Goal: Information Seeking & Learning: Learn about a topic

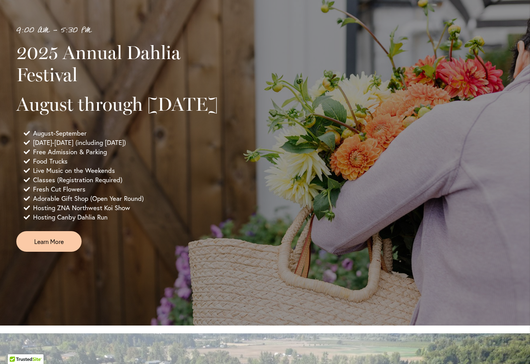
scroll to position [545, 0]
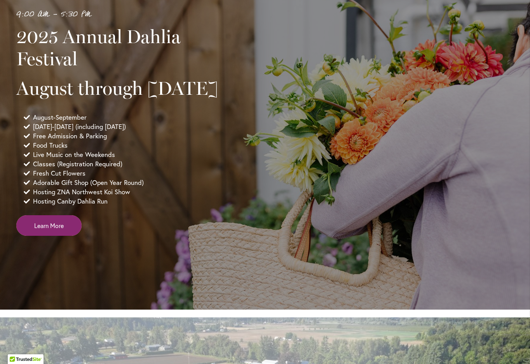
click at [63, 230] on span "Learn More" at bounding box center [49, 225] width 30 height 9
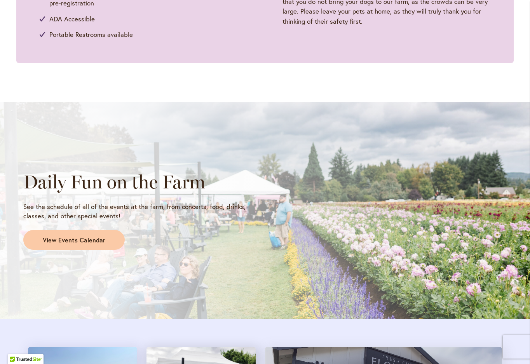
scroll to position [545, 0]
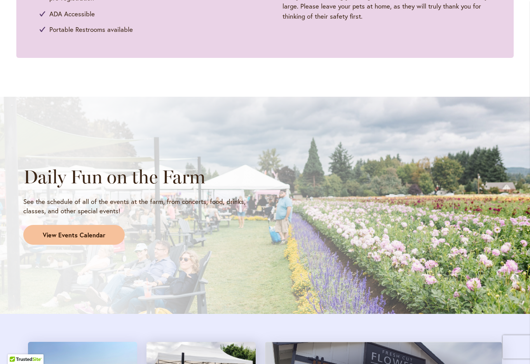
click at [83, 240] on span "View Events Calendar" at bounding box center [74, 235] width 63 height 9
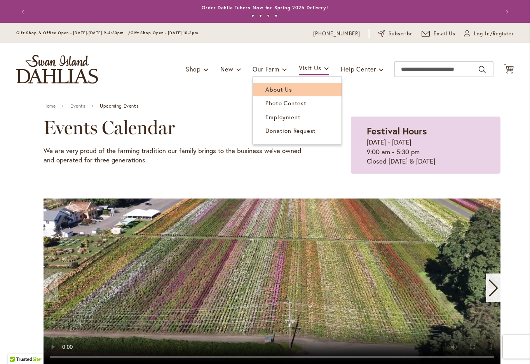
click at [269, 93] on span "About Us" at bounding box center [278, 89] width 26 height 8
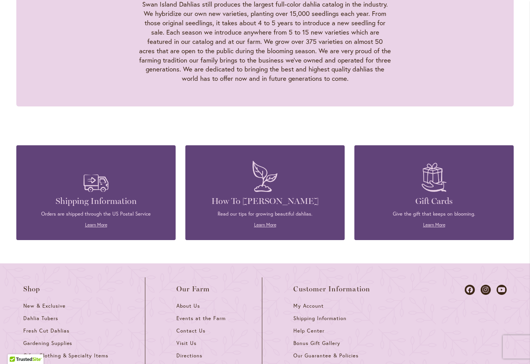
scroll to position [891, 0]
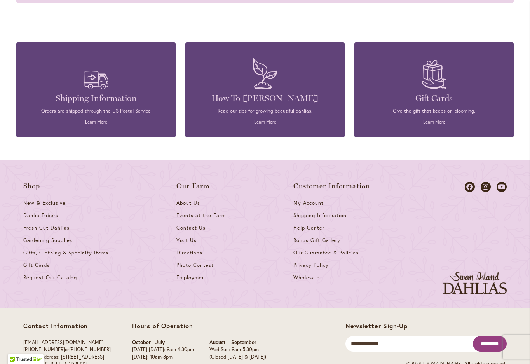
click at [195, 212] on span "Events at the Farm" at bounding box center [200, 215] width 49 height 7
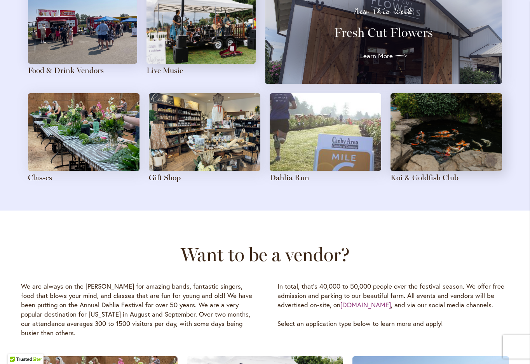
scroll to position [880, 0]
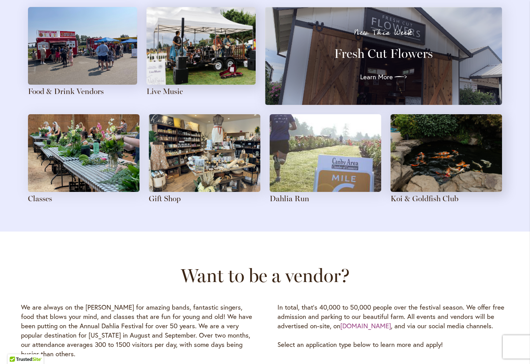
click at [429, 169] on img at bounding box center [445, 153] width 111 height 78
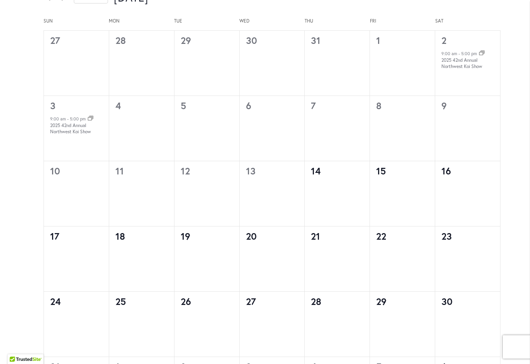
scroll to position [419, 0]
